Goal: Transaction & Acquisition: Purchase product/service

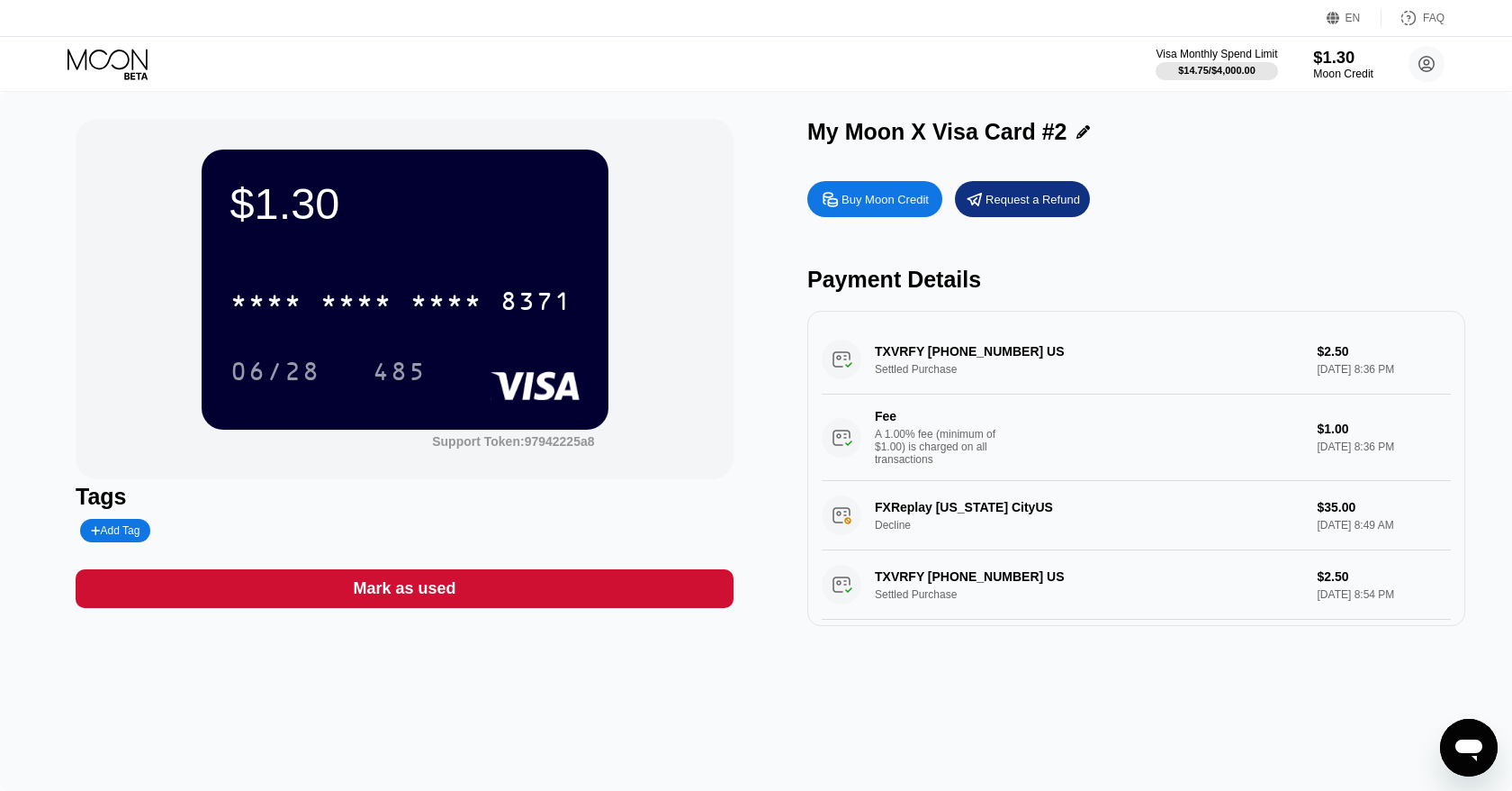
click at [1328, 68] on div "Moon Credit" at bounding box center [1343, 74] width 60 height 13
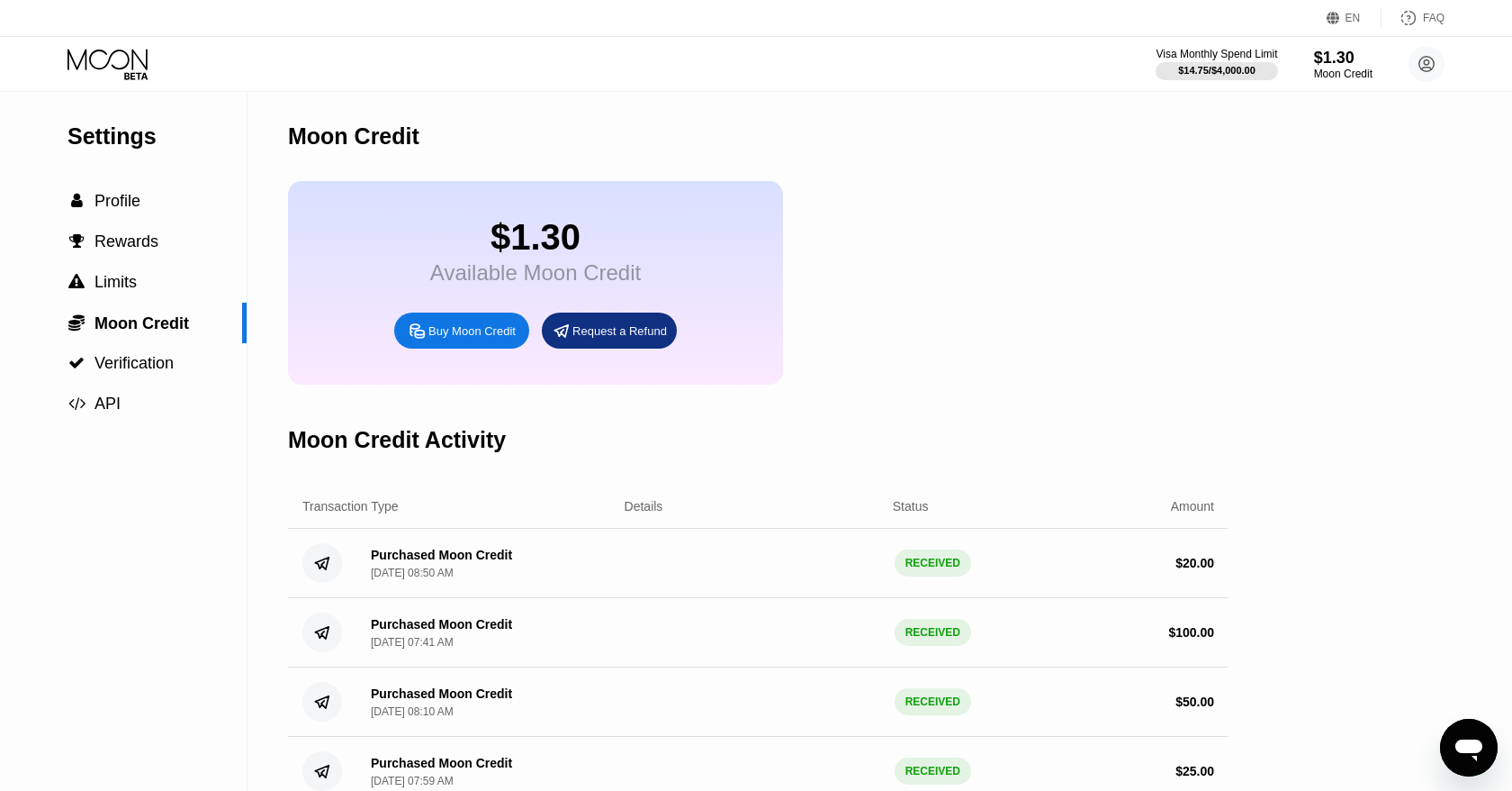
click at [462, 345] on div "Buy Moon Credit" at bounding box center [462, 331] width 135 height 36
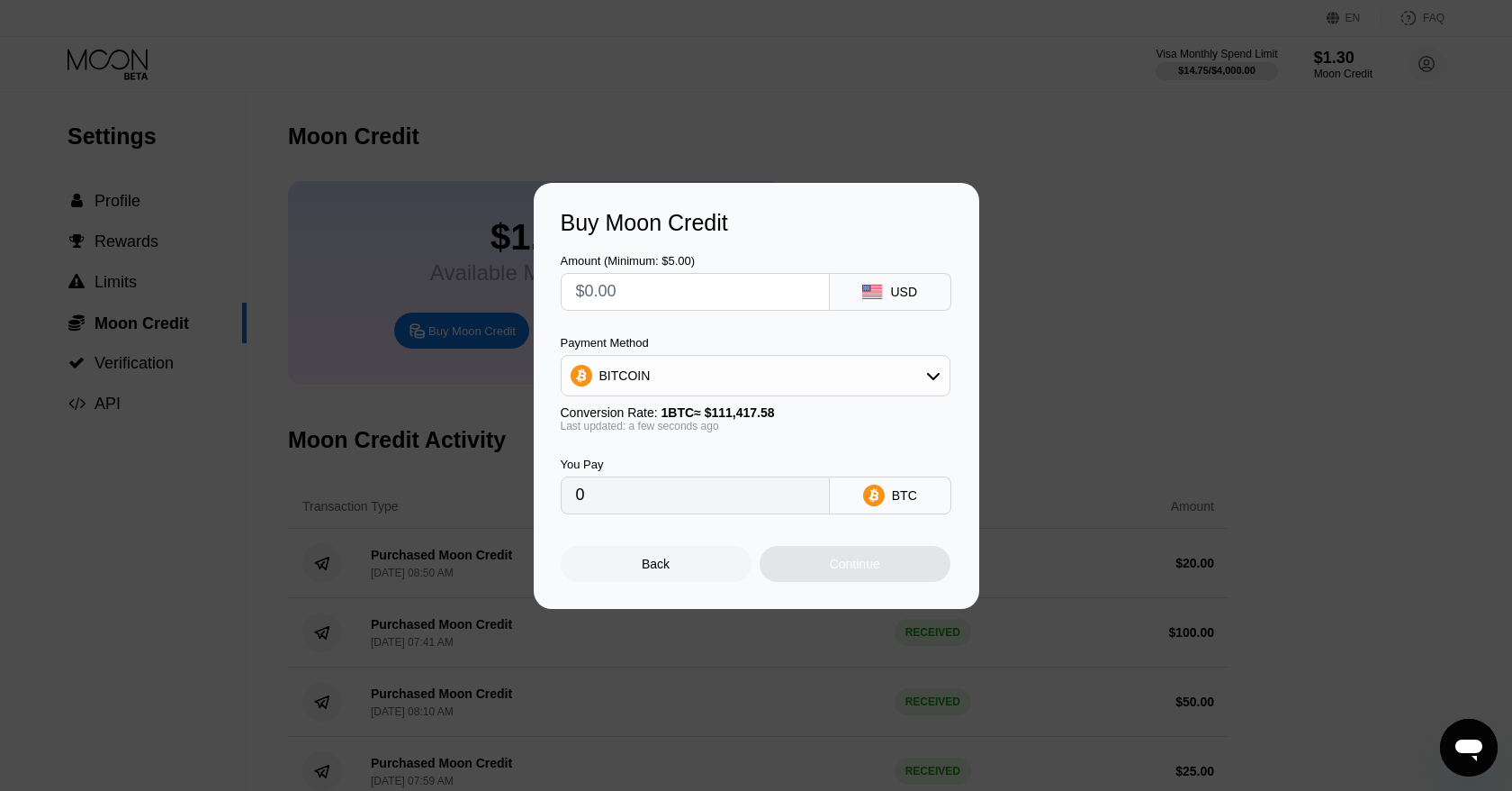
click at [706, 277] on input "text" at bounding box center [695, 292] width 239 height 36
click at [693, 387] on div "BITCOIN" at bounding box center [756, 376] width 388 height 36
click at [671, 450] on div "USDT on TRON" at bounding box center [756, 465] width 379 height 36
type input "0.00"
click at [621, 278] on input "text" at bounding box center [695, 292] width 239 height 36
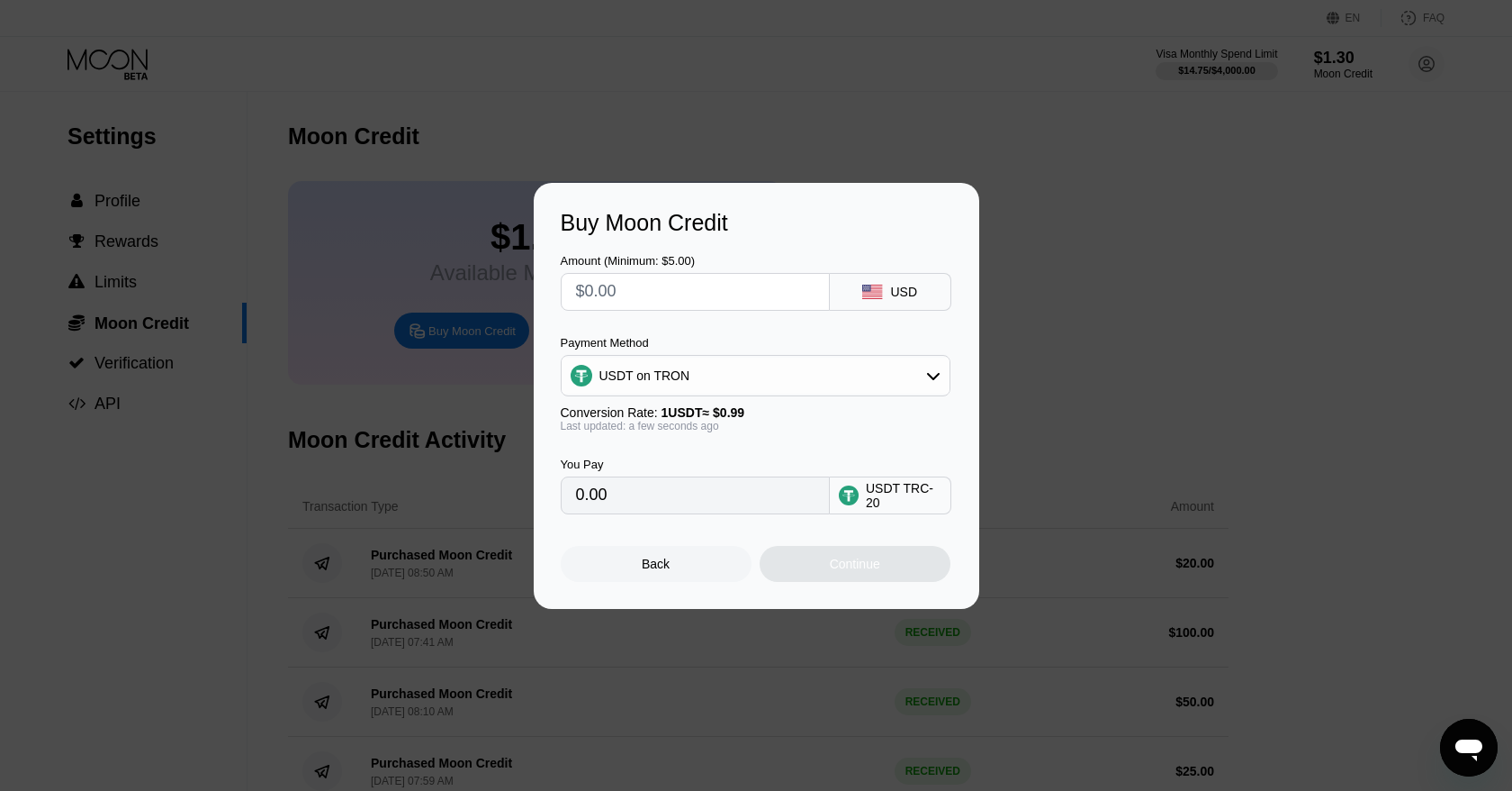
type input "$5"
type input "5.05"
click at [825, 566] on div "Continue" at bounding box center [856, 564] width 191 height 36
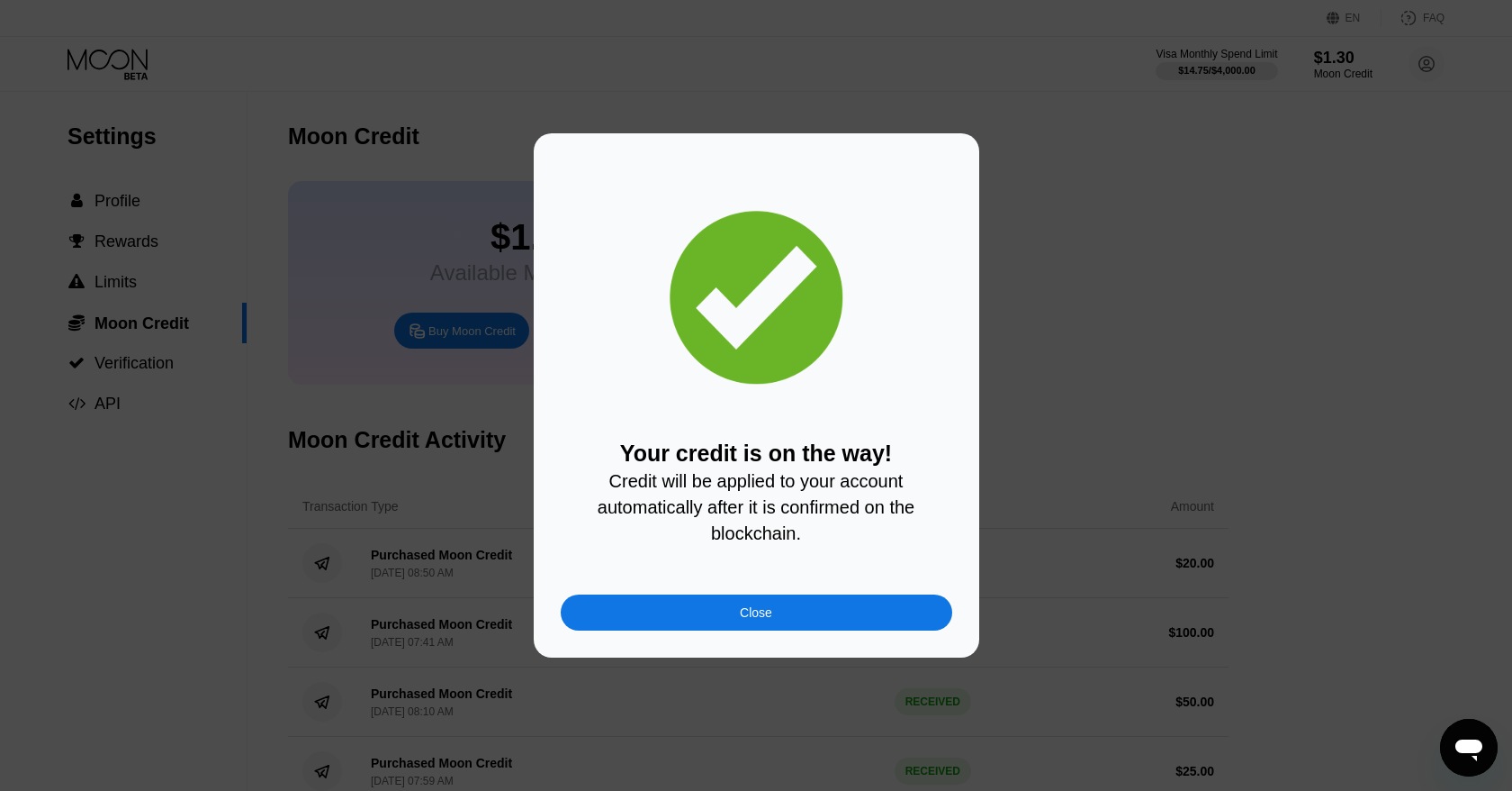
click at [714, 615] on div "Close" at bounding box center [756, 613] width 392 height 36
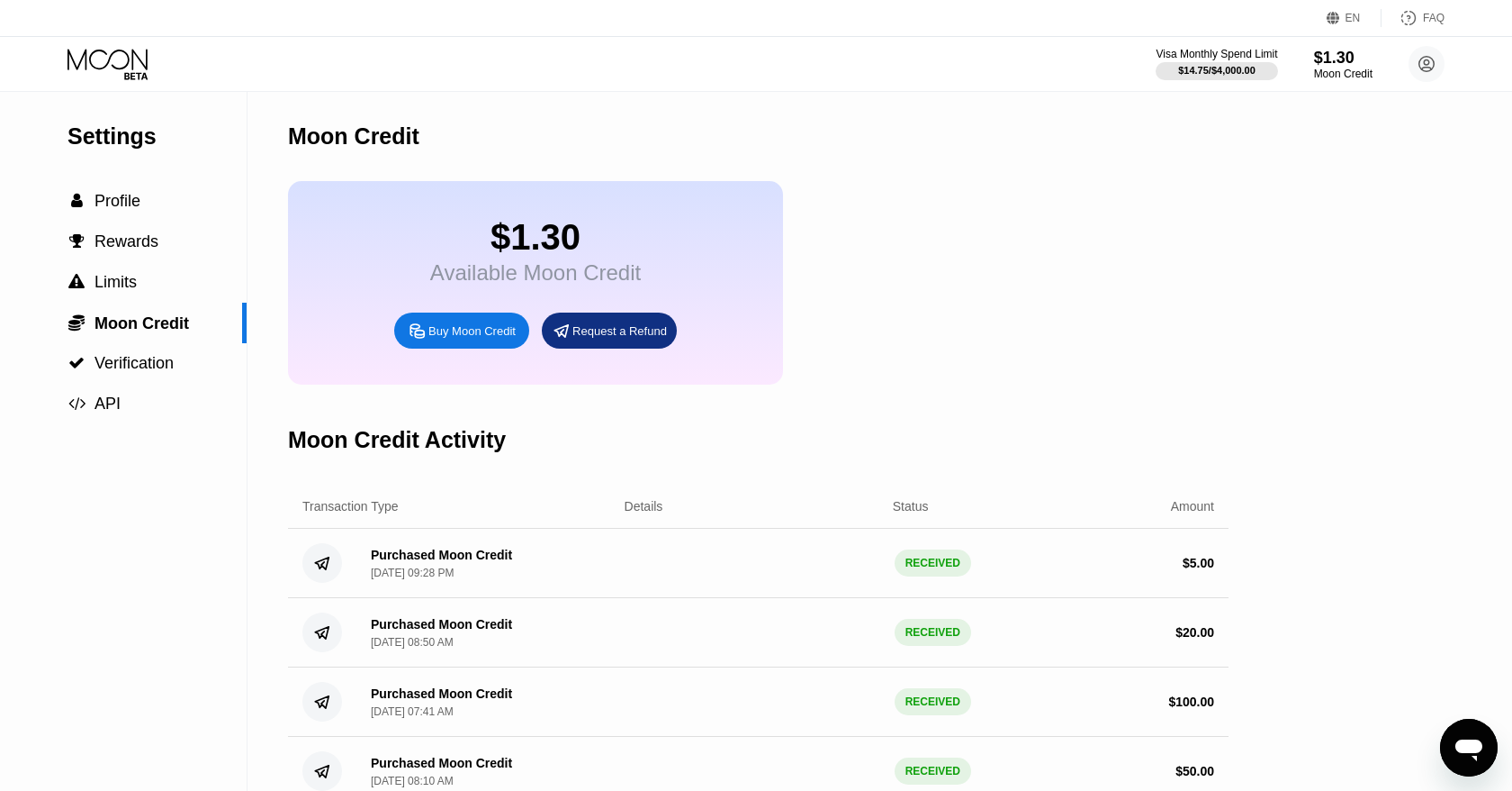
click at [134, 73] on icon at bounding box center [109, 64] width 84 height 32
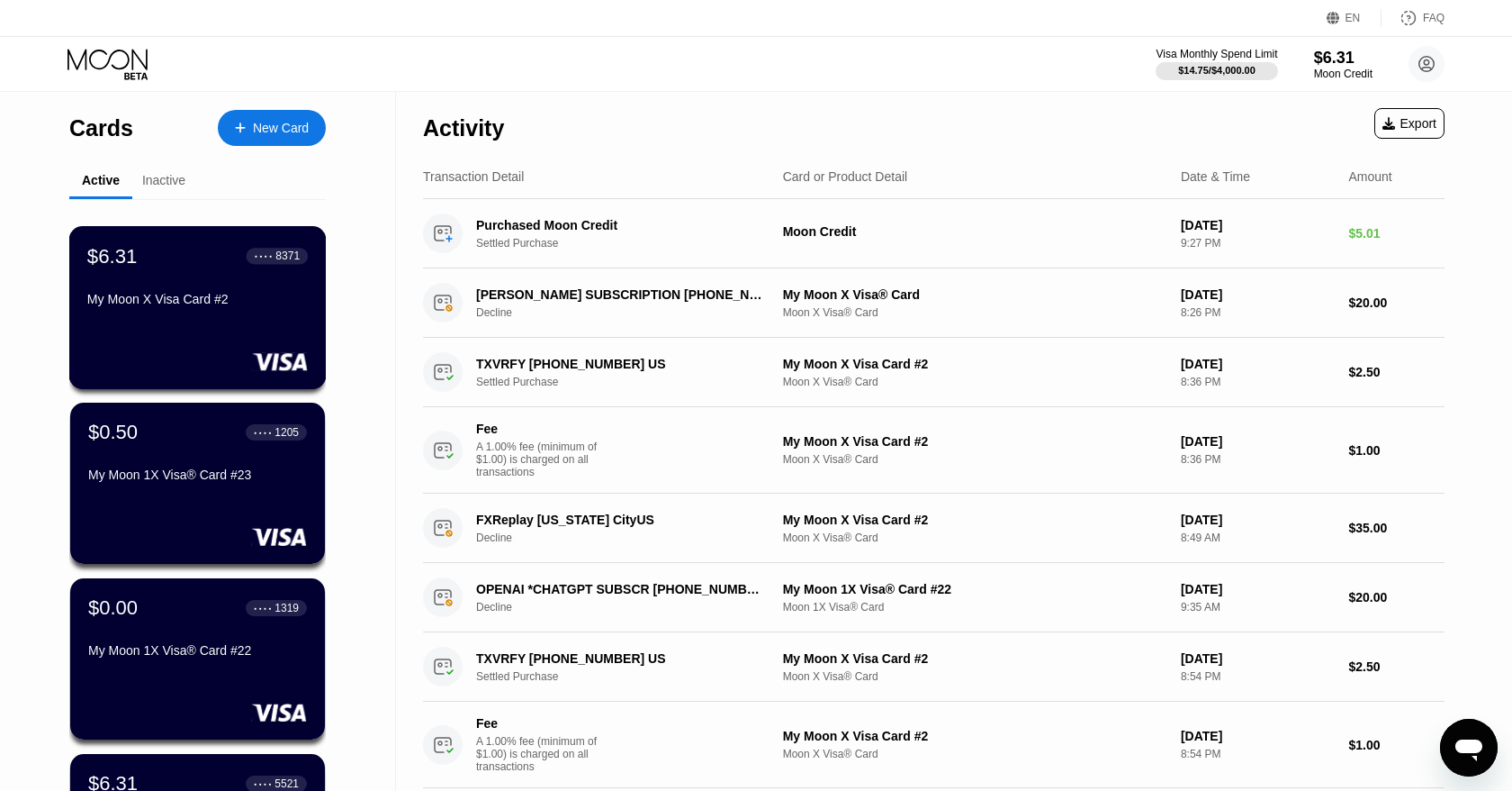
click at [146, 277] on div "$6.31 ● ● ● ● 8371 My Moon X Visa Card #2" at bounding box center [197, 278] width 221 height 69
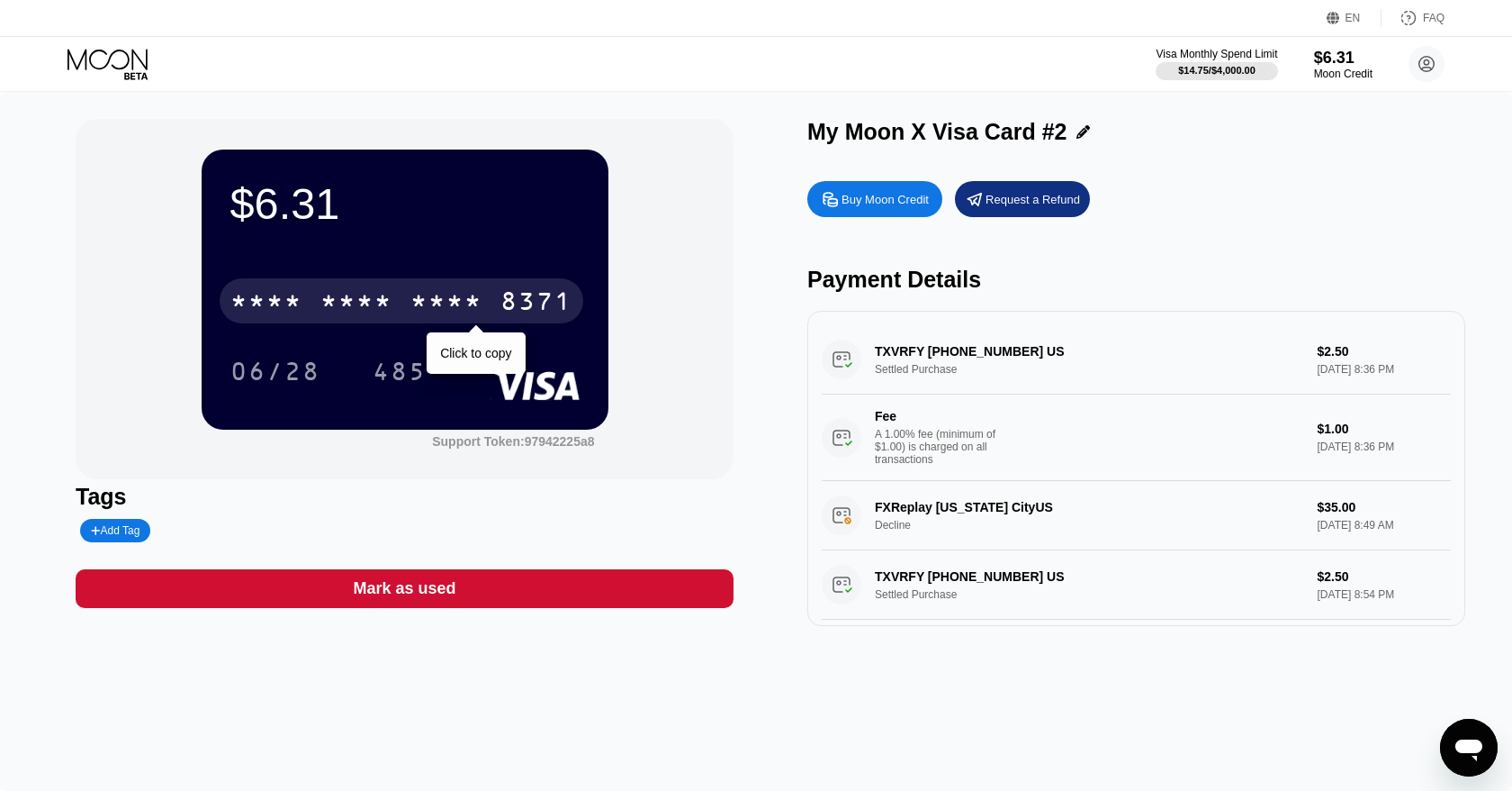
click at [463, 314] on div "* * * *" at bounding box center [447, 304] width 72 height 29
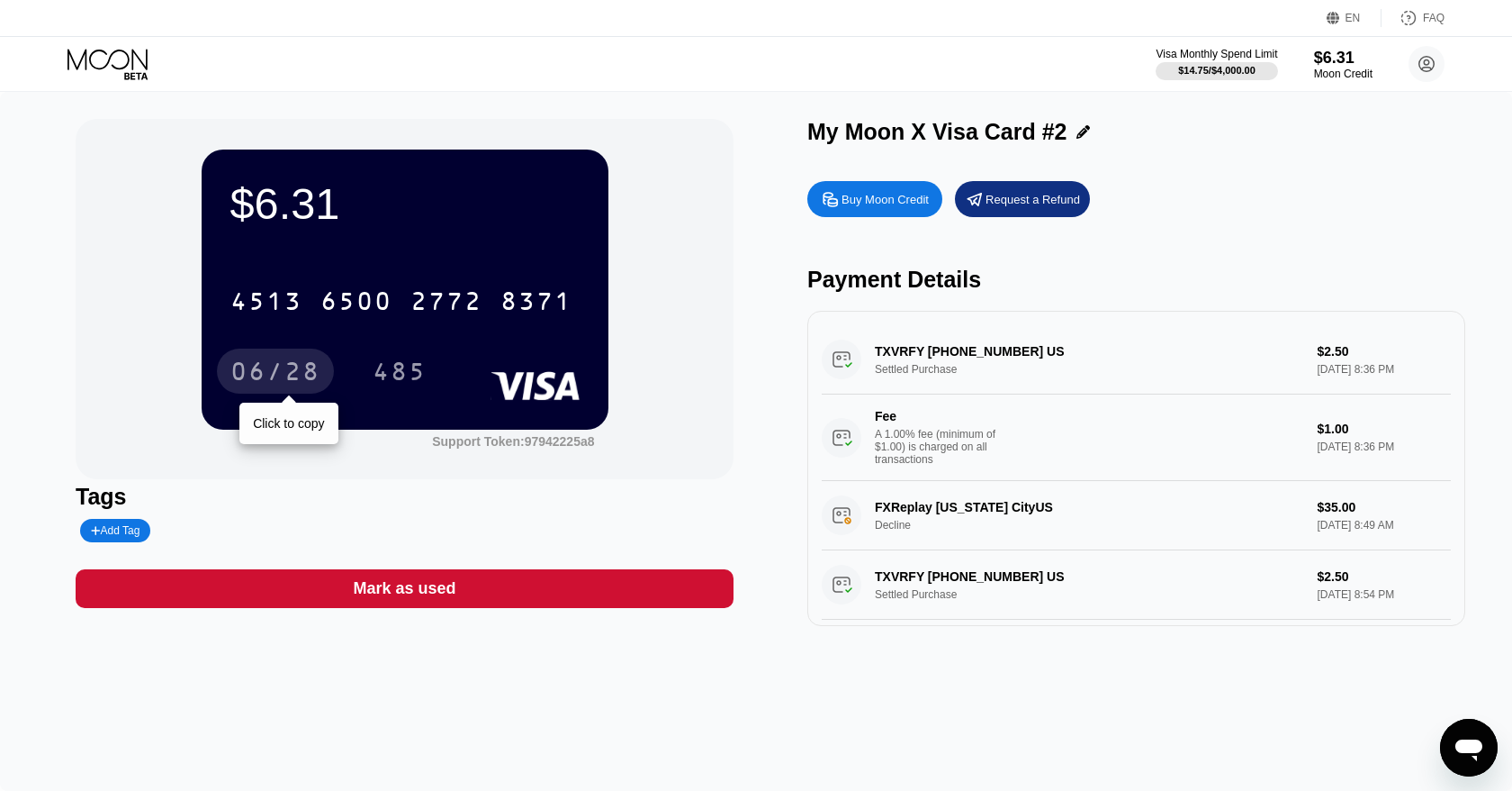
click at [276, 367] on div "06/28" at bounding box center [276, 374] width 90 height 29
